Goal: Manage account settings

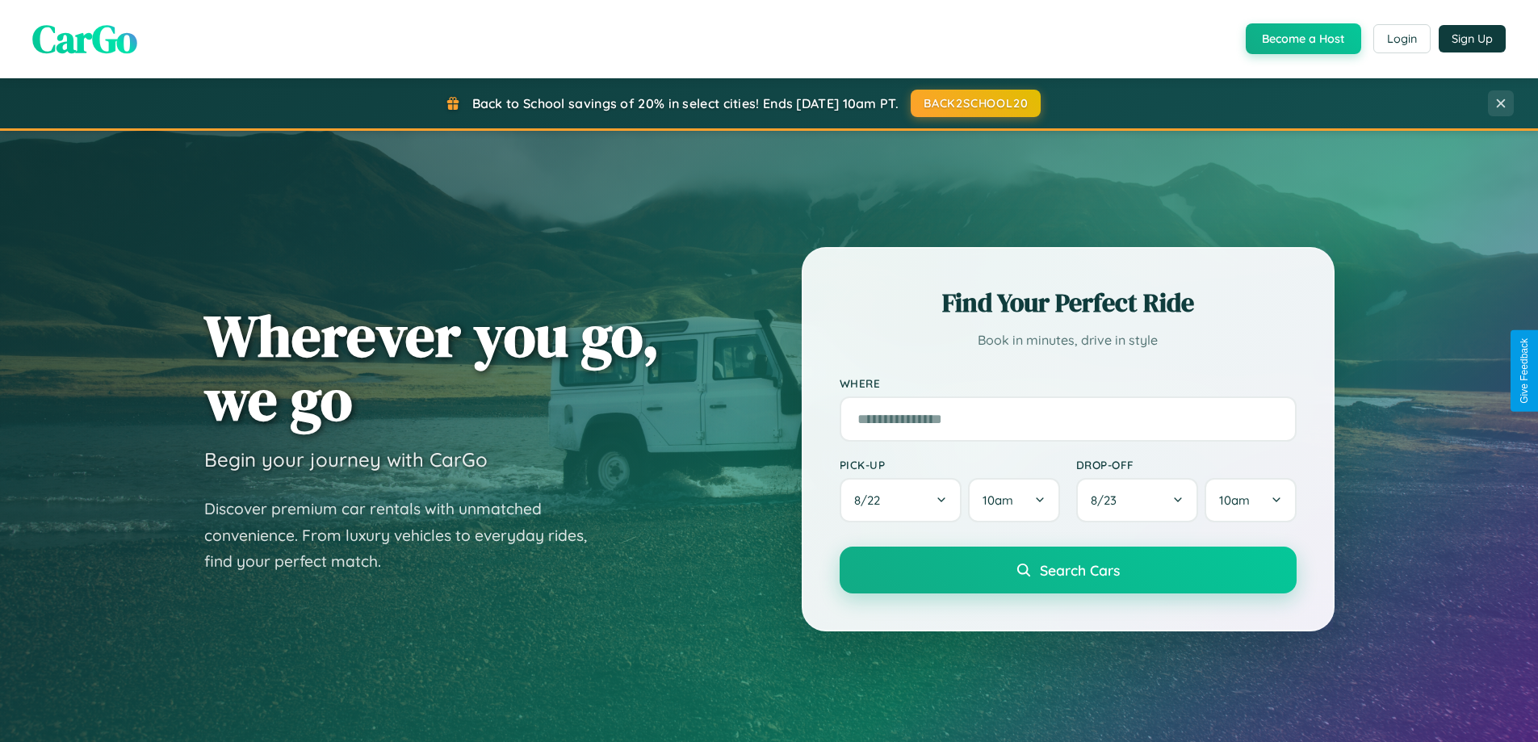
scroll to position [1111, 0]
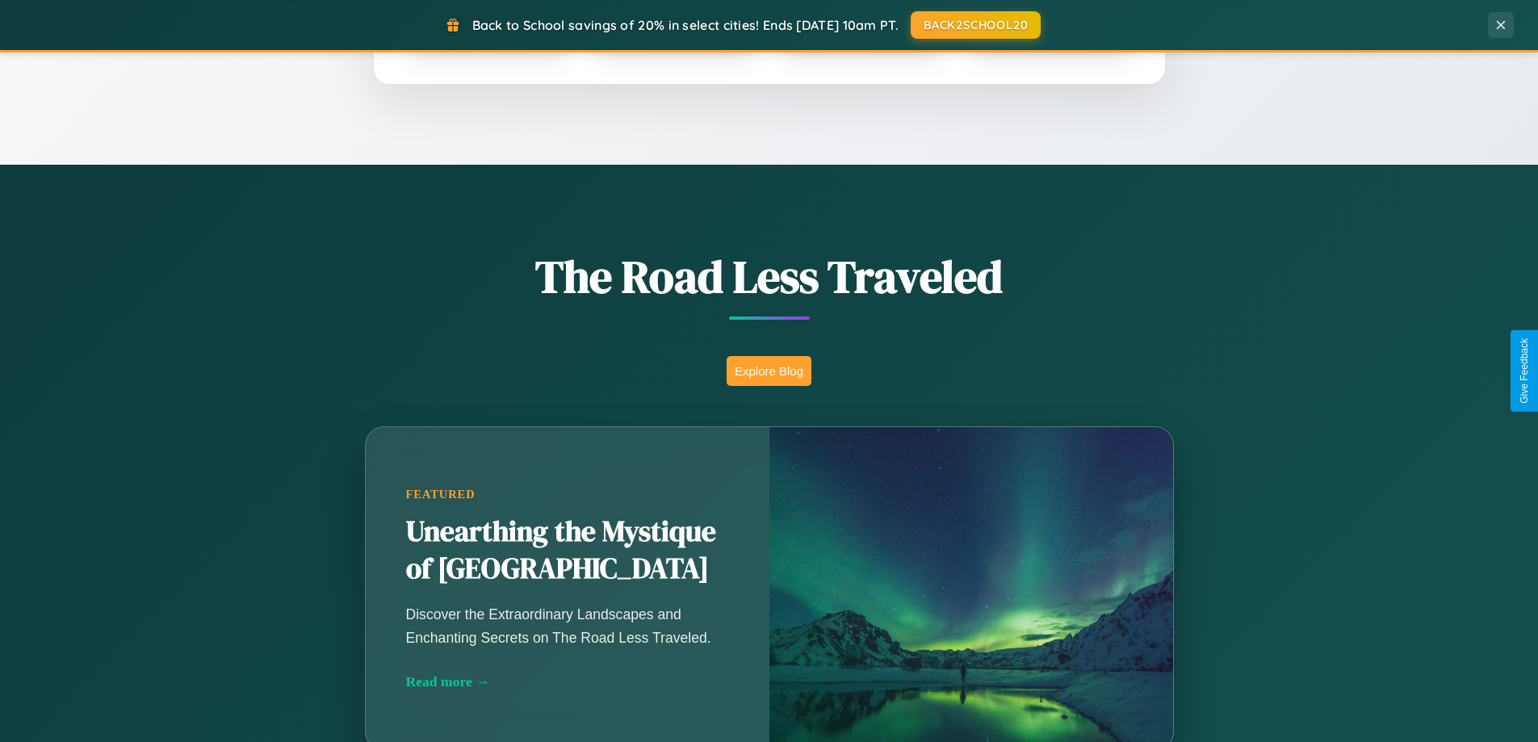
click at [768, 371] on button "Explore Blog" at bounding box center [769, 371] width 85 height 30
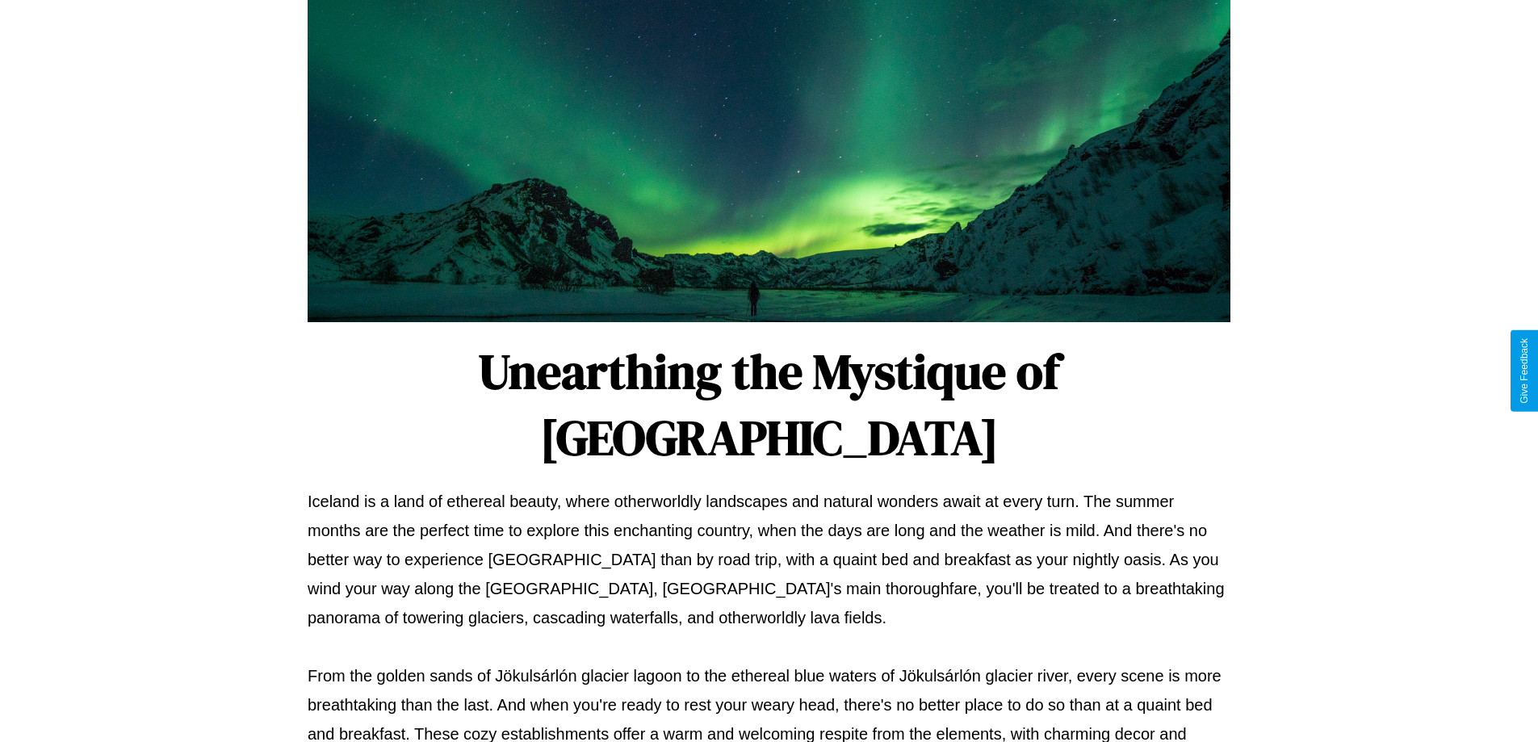
scroll to position [522, 0]
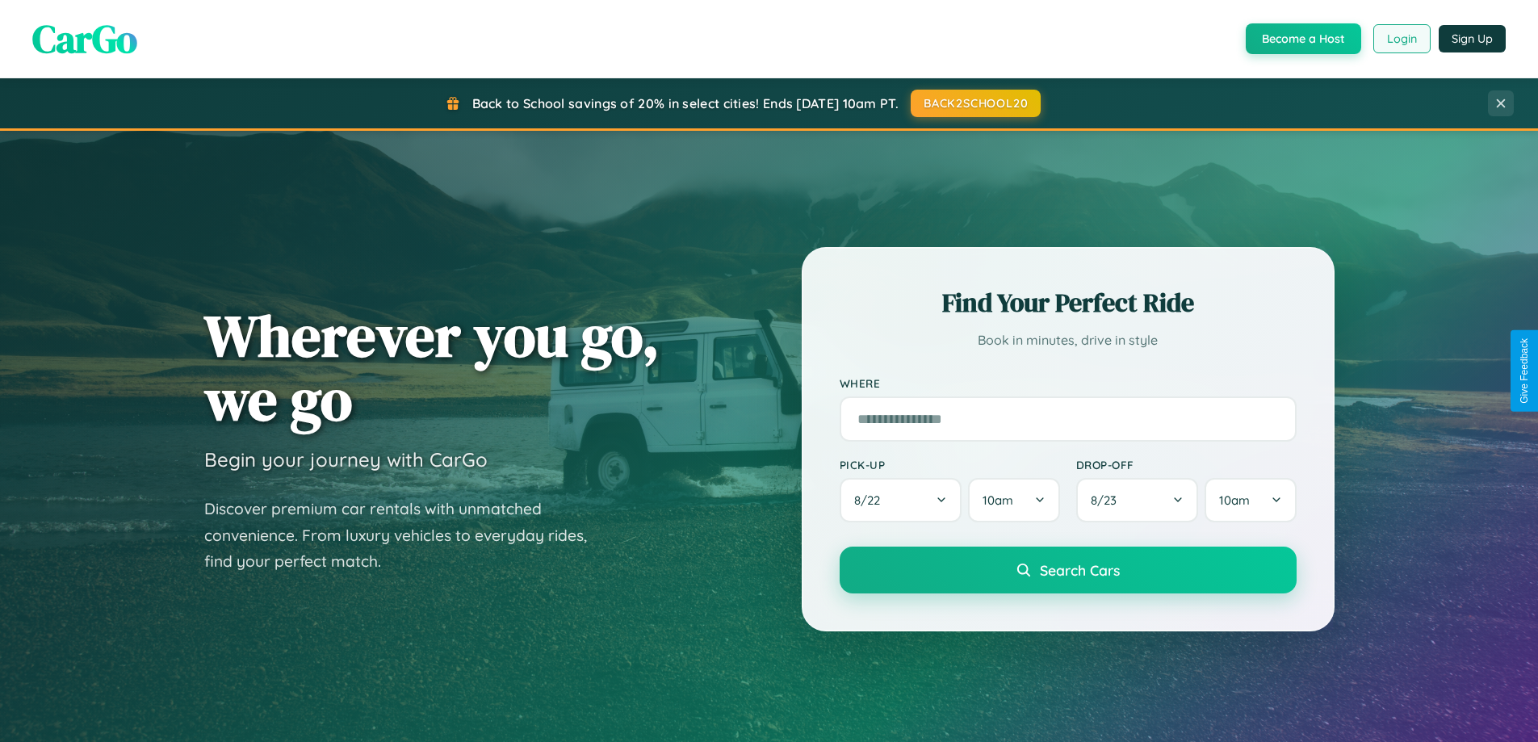
click at [1401, 39] on button "Login" at bounding box center [1401, 38] width 57 height 29
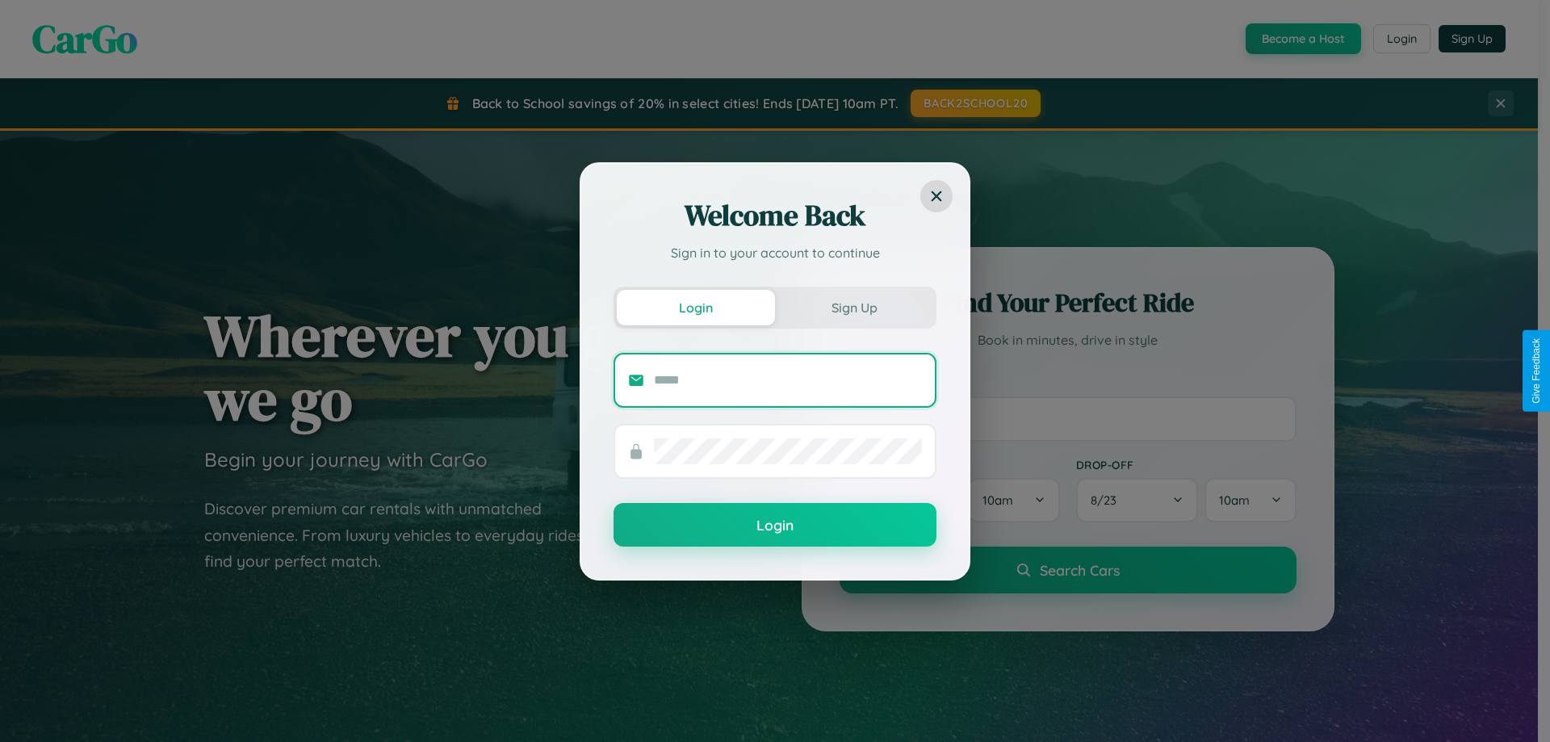
click at [788, 379] on input "text" at bounding box center [788, 380] width 268 height 26
type input "**********"
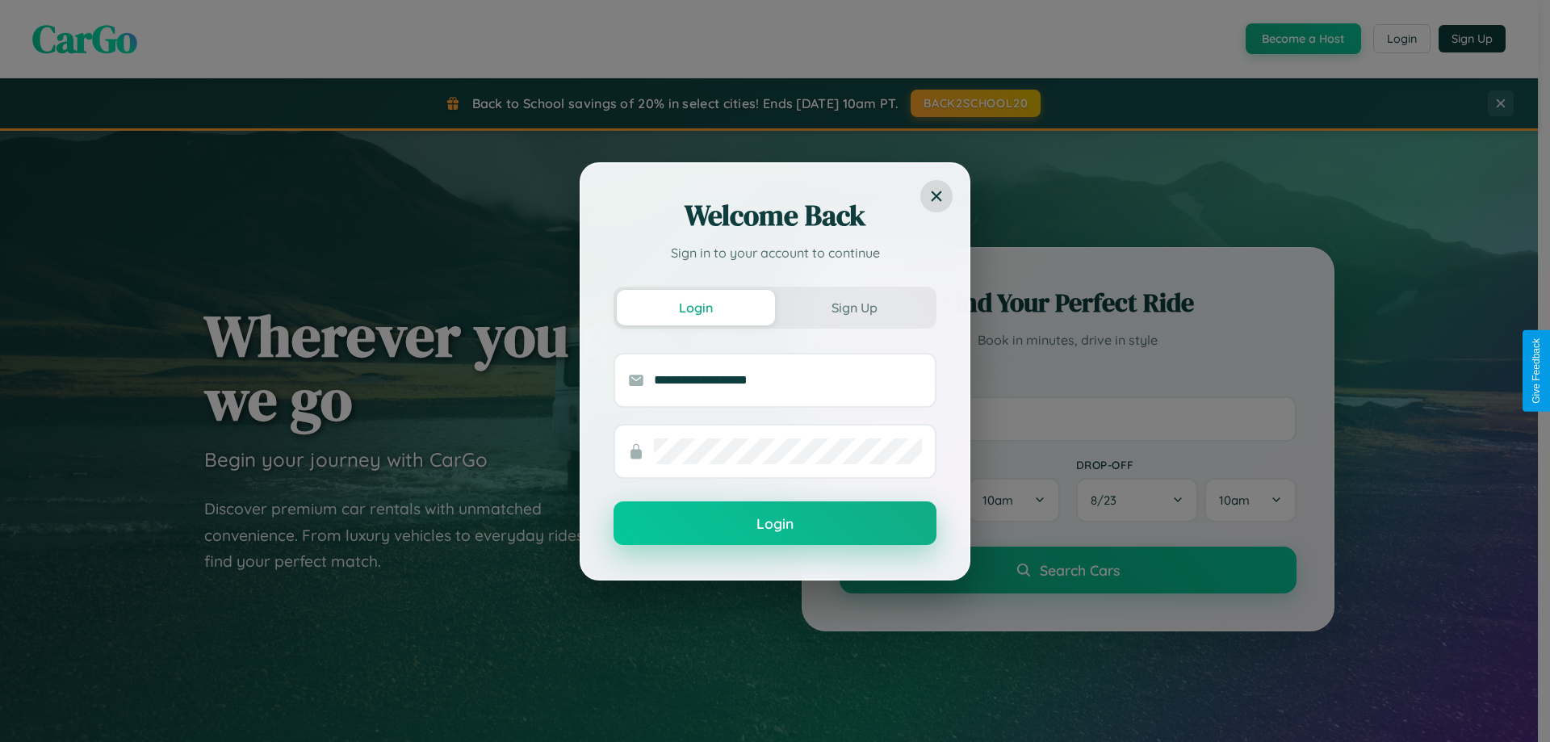
click at [775, 523] on button "Login" at bounding box center [775, 523] width 323 height 44
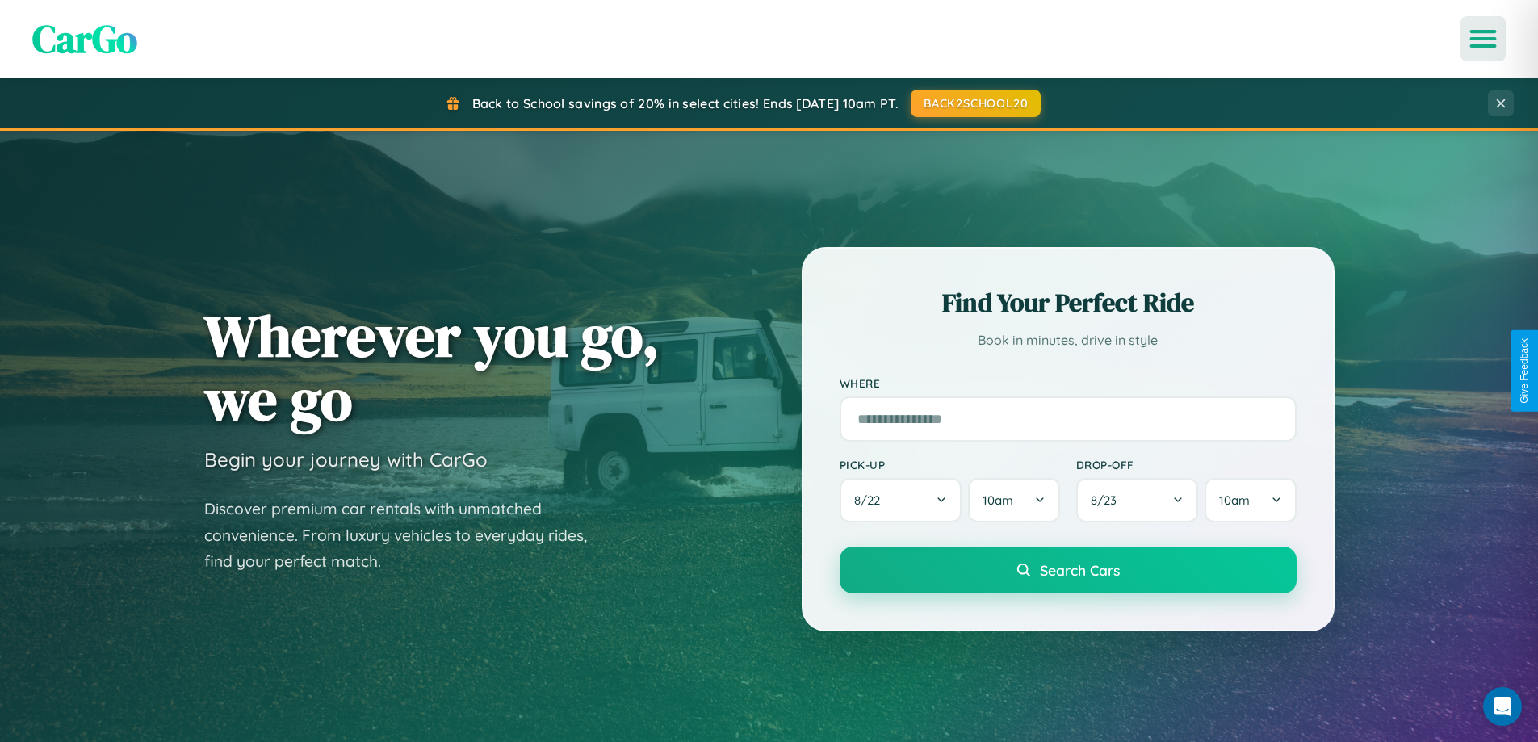
click at [1483, 39] on icon "Open menu" at bounding box center [1483, 38] width 23 height 15
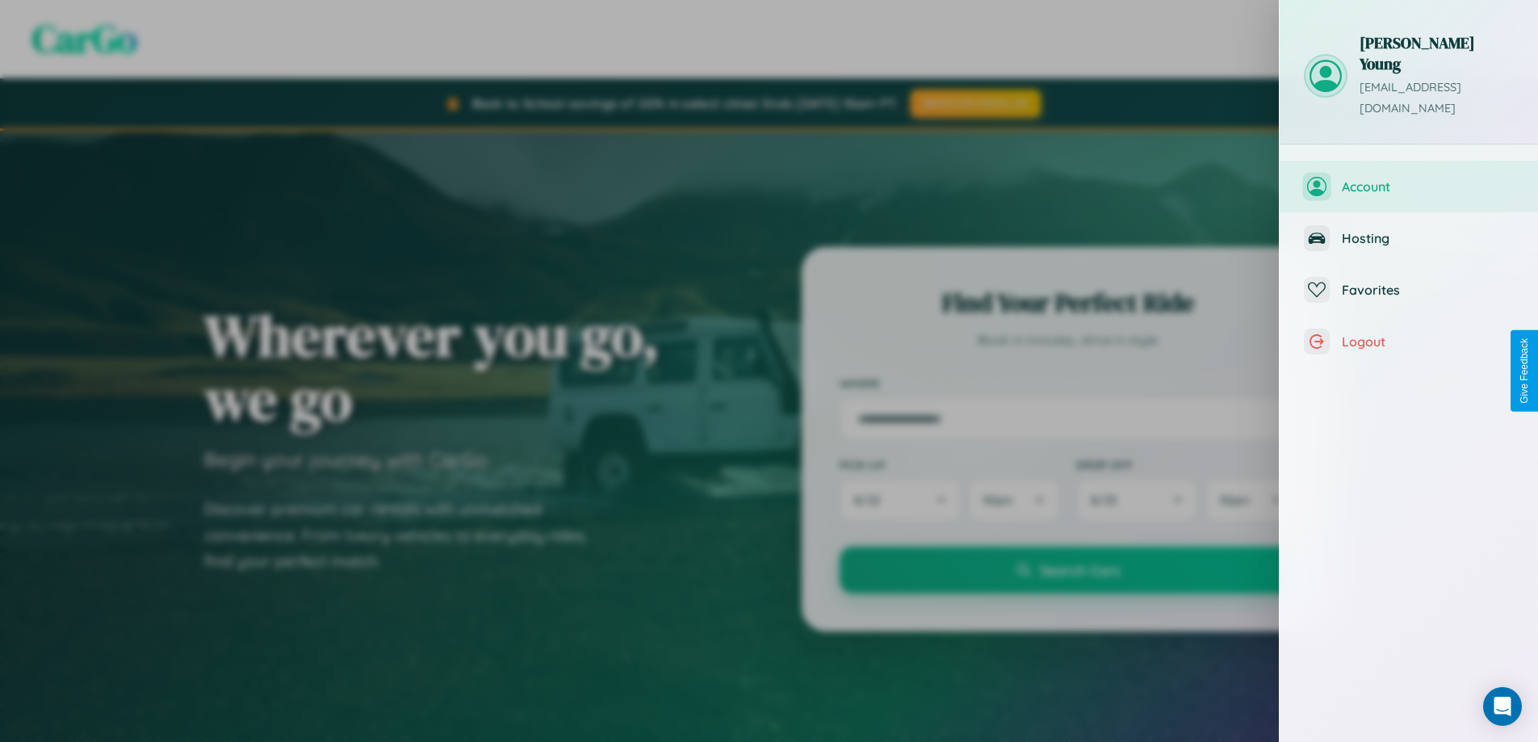
click at [1409, 178] on span "Account" at bounding box center [1428, 186] width 172 height 16
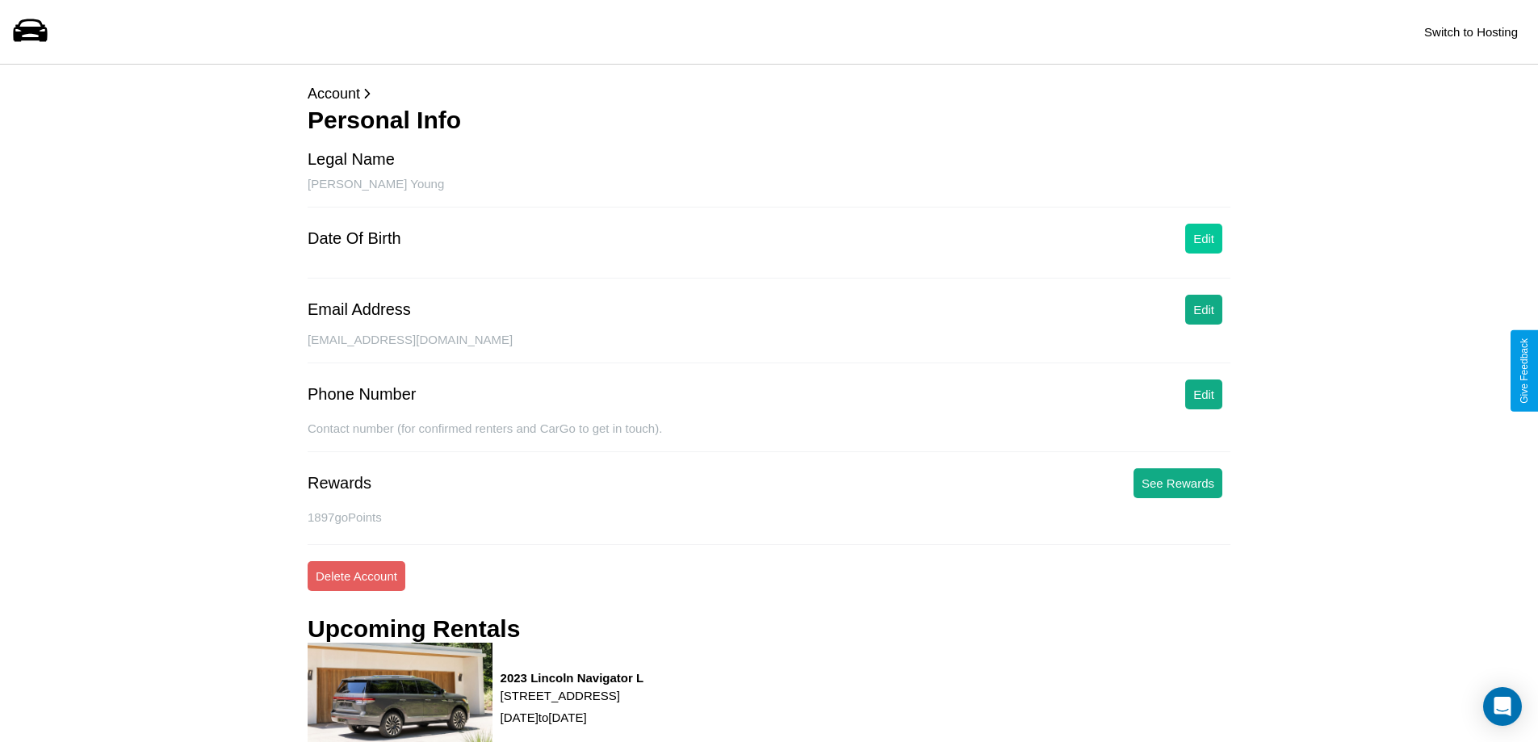
click at [1204, 238] on button "Edit" at bounding box center [1203, 239] width 37 height 30
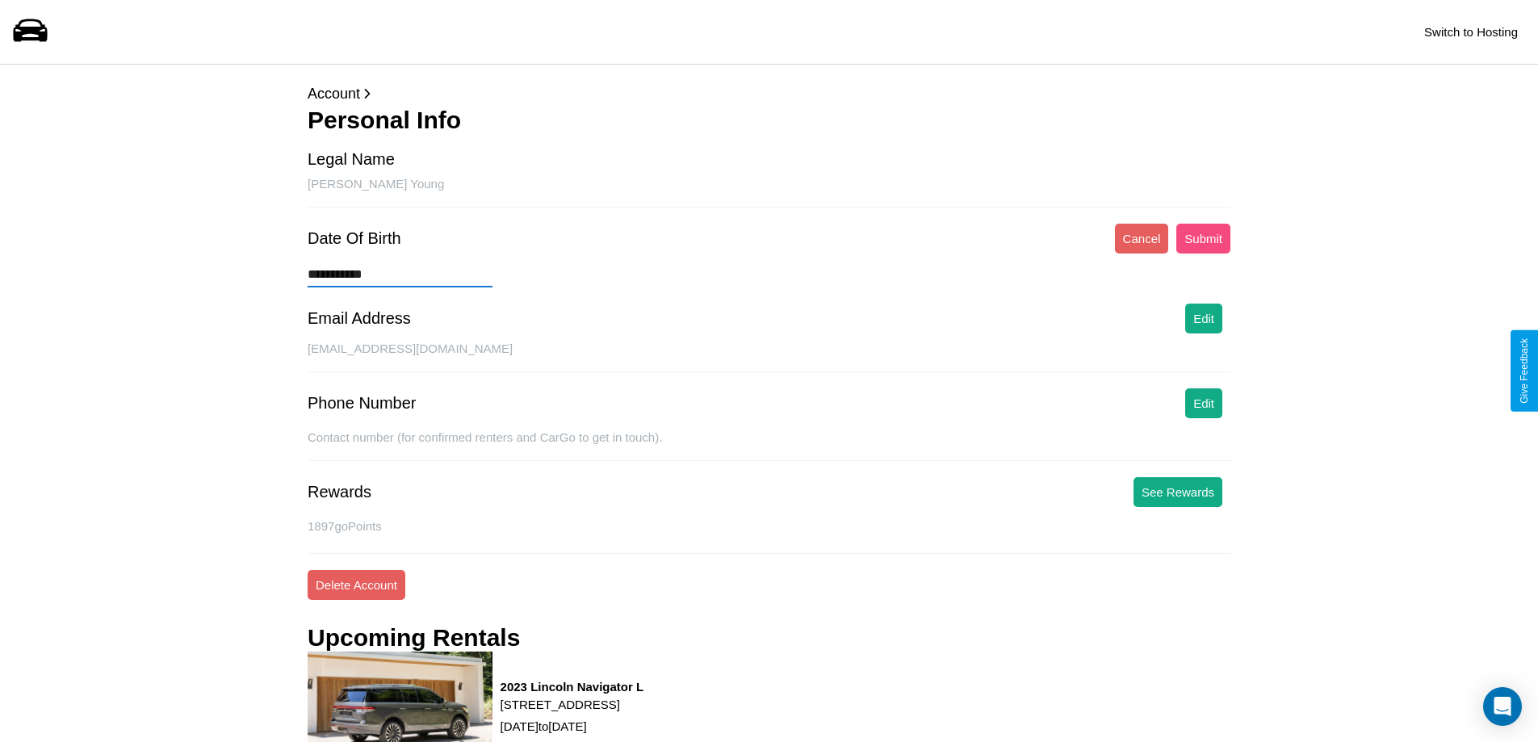
type input "**********"
click at [1203, 238] on button "Submit" at bounding box center [1203, 239] width 54 height 30
